Goal: Book appointment/travel/reservation

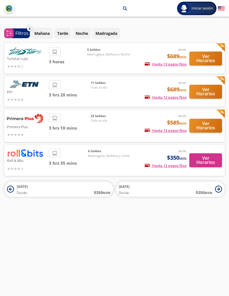
click at [209, 162] on button "Ver Horarios" at bounding box center [205, 160] width 33 height 14
click at [205, 95] on button "Ver Horarios" at bounding box center [205, 92] width 33 height 14
click at [211, 127] on button "Ver Horarios" at bounding box center [205, 126] width 33 height 14
click at [212, 59] on button "Ver Horarios" at bounding box center [205, 59] width 33 height 14
